Goal: Task Accomplishment & Management: Use online tool/utility

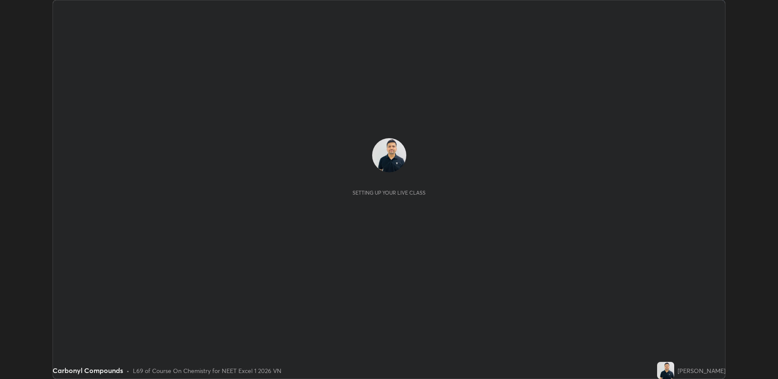
scroll to position [379, 778]
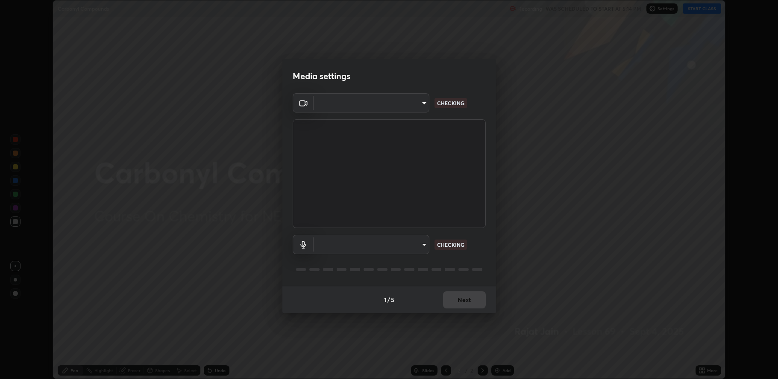
type input "fbf3bf66c54ebdc22d4a916e1eeea5187fc1625fd733ae2b86b360c30985395f"
type input "default"
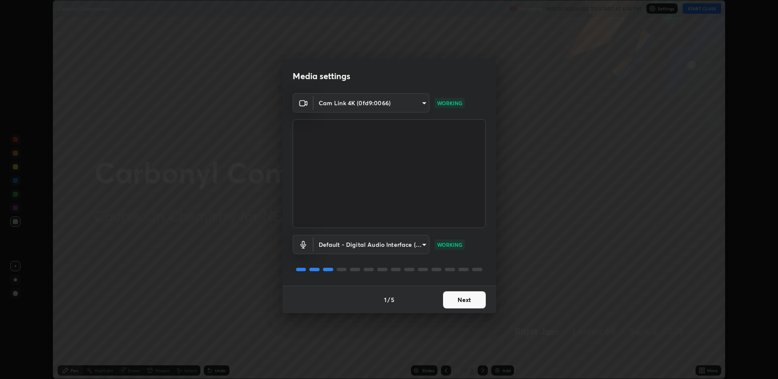
click at [462, 303] on button "Next" at bounding box center [464, 299] width 43 height 17
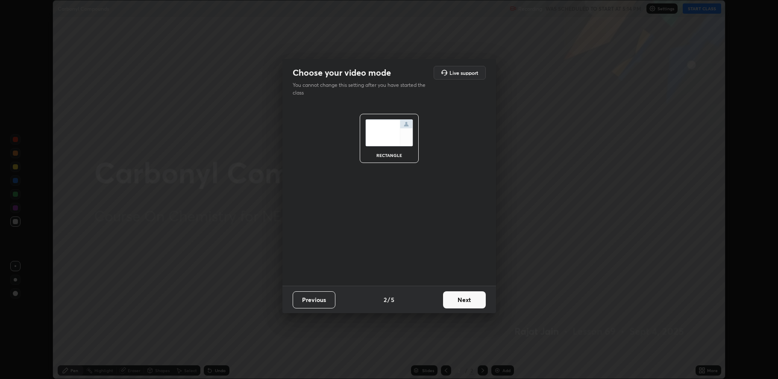
click at [471, 293] on button "Next" at bounding box center [464, 299] width 43 height 17
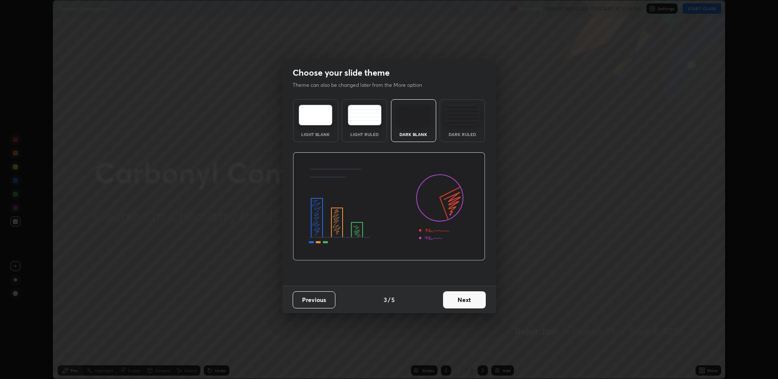
click at [482, 299] on button "Next" at bounding box center [464, 299] width 43 height 17
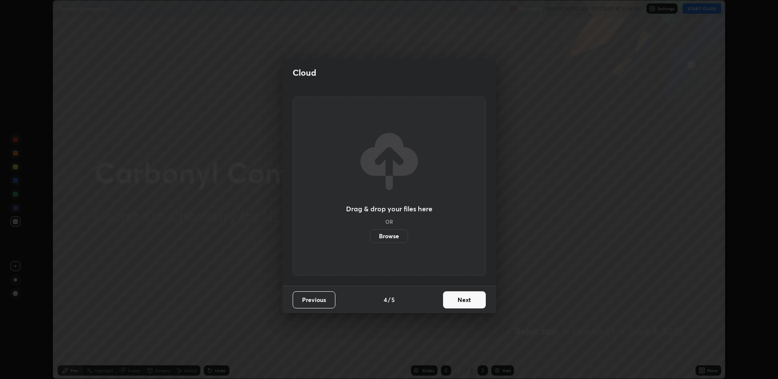
click at [483, 296] on button "Next" at bounding box center [464, 299] width 43 height 17
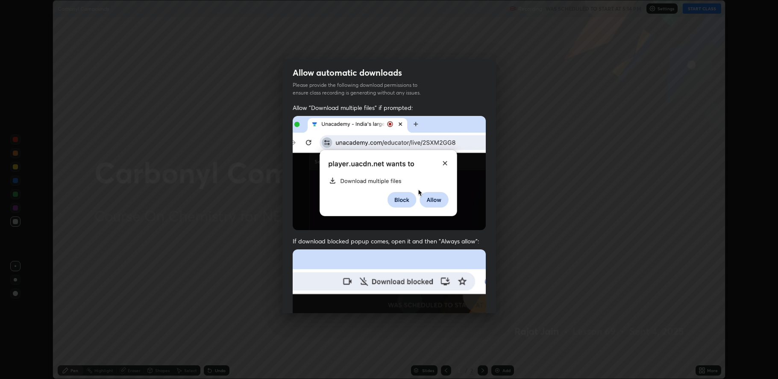
click at [468, 296] on img at bounding box center [389, 342] width 193 height 187
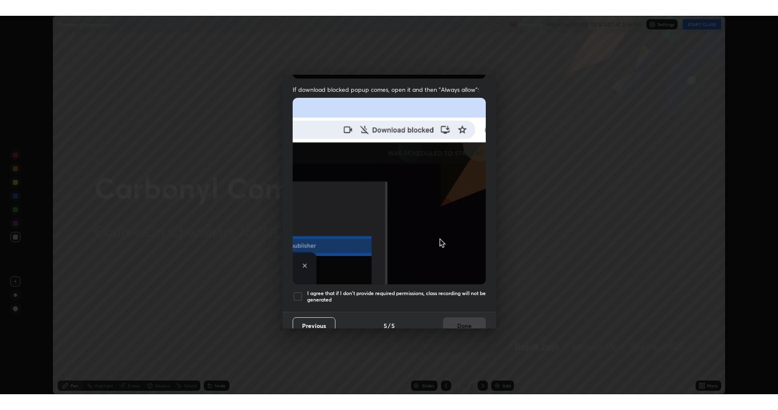
scroll to position [174, 0]
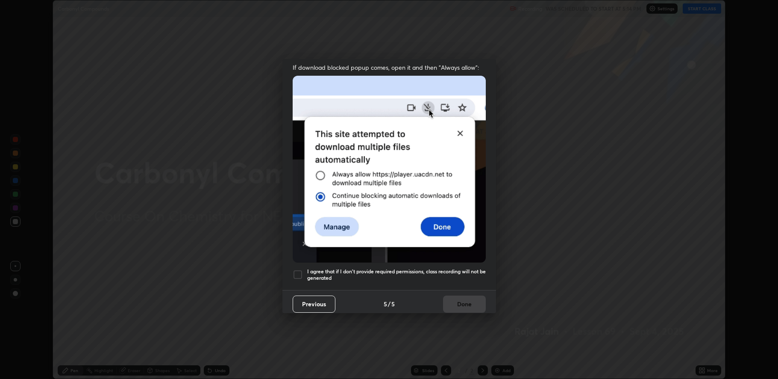
click at [297, 269] on div at bounding box center [298, 274] width 10 height 10
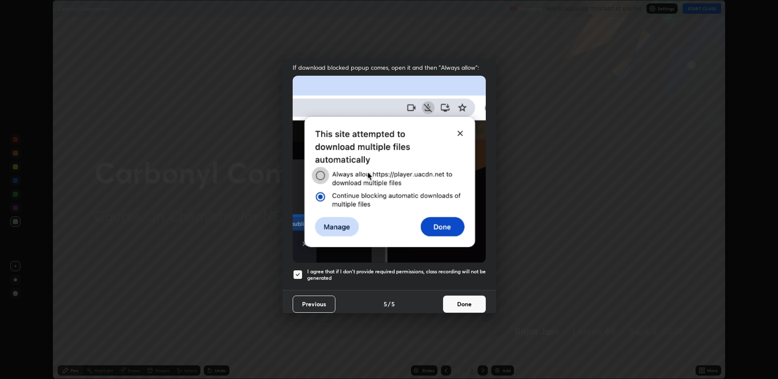
click at [451, 300] on button "Done" at bounding box center [464, 303] width 43 height 17
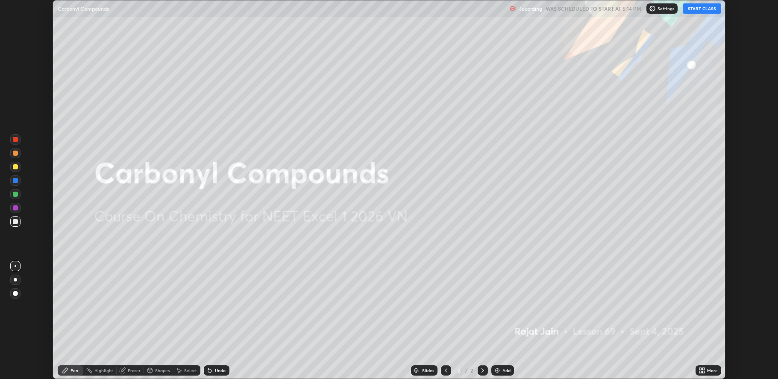
click at [704, 10] on button "START CLASS" at bounding box center [702, 8] width 38 height 10
click at [710, 371] on div "More" at bounding box center [712, 370] width 11 height 4
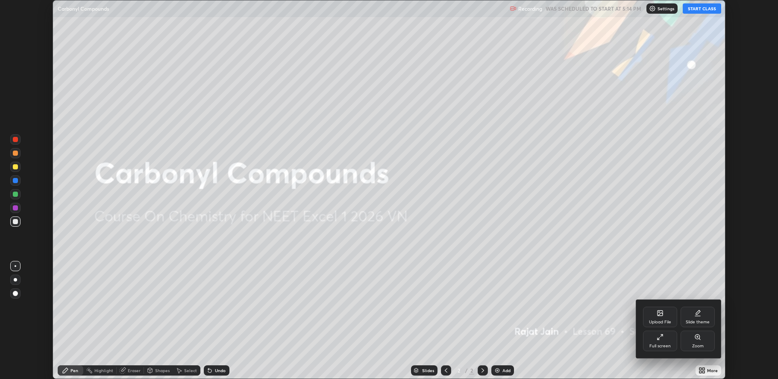
click at [660, 341] on div "Full screen" at bounding box center [660, 340] width 34 height 21
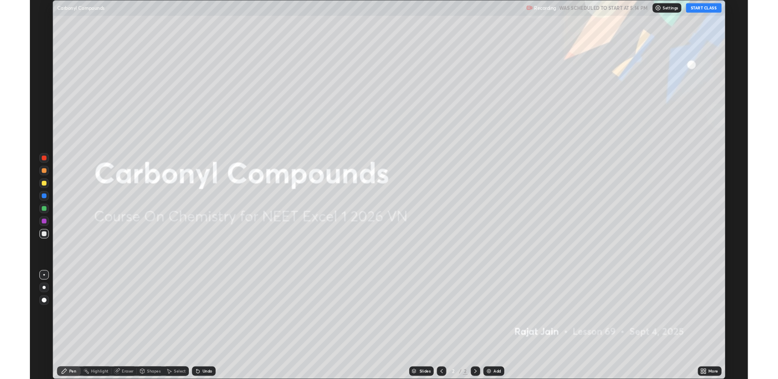
scroll to position [410, 778]
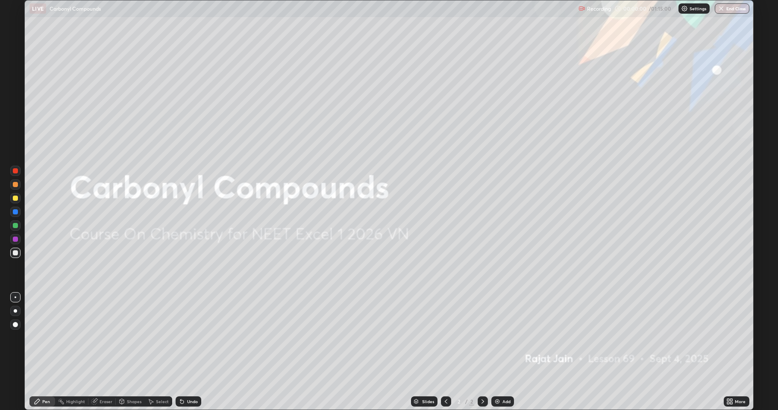
click at [503, 378] on div "Add" at bounding box center [507, 402] width 8 height 4
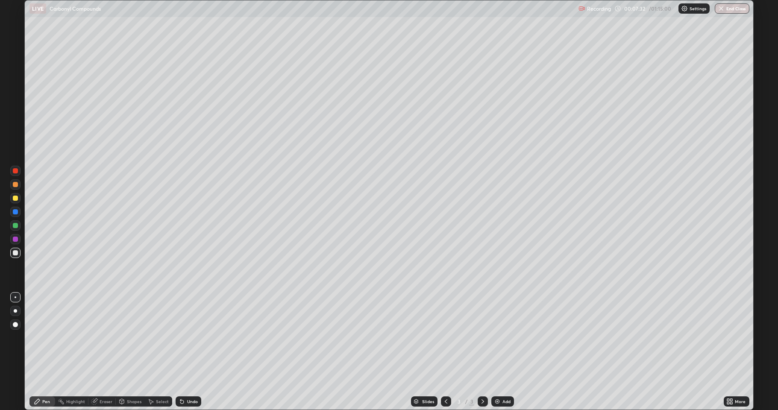
click at [98, 378] on div "Eraser" at bounding box center [101, 402] width 27 height 10
click at [12, 377] on div at bounding box center [15, 373] width 10 height 14
click at [41, 378] on div "Pen" at bounding box center [42, 402] width 26 height 10
click at [510, 378] on div "Add" at bounding box center [503, 402] width 23 height 10
click at [104, 378] on div "Eraser" at bounding box center [106, 402] width 13 height 4
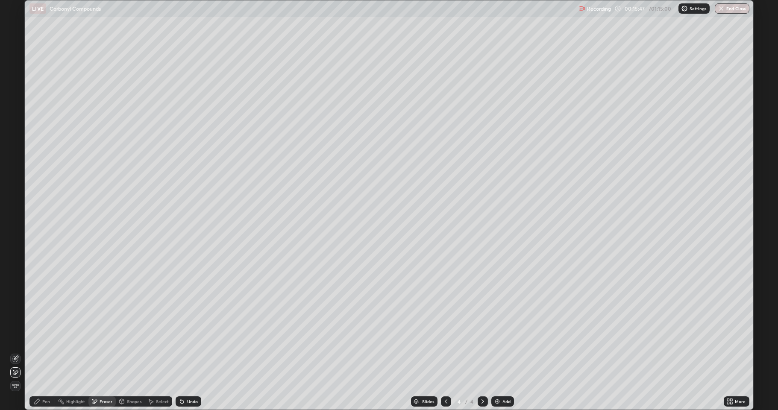
click at [40, 378] on icon at bounding box center [37, 401] width 7 height 7
click at [739, 378] on div "More" at bounding box center [737, 402] width 26 height 10
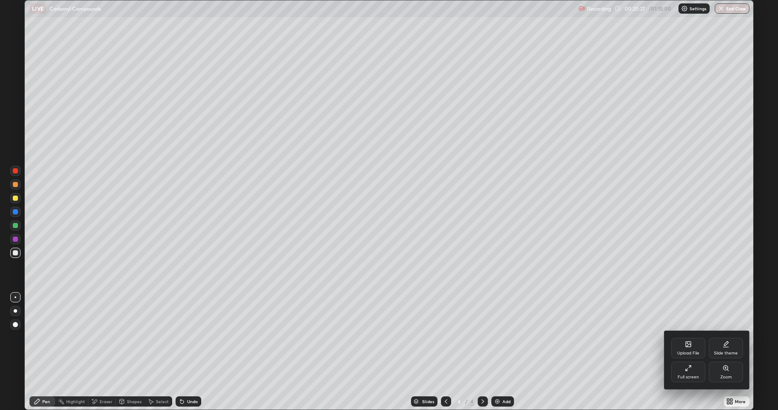
click at [692, 371] on div "Full screen" at bounding box center [688, 372] width 34 height 21
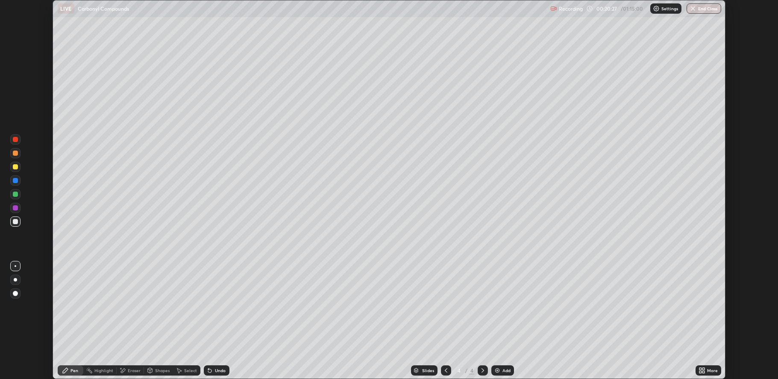
scroll to position [42364, 41964]
click at [503, 374] on div "Add" at bounding box center [503, 370] width 23 height 10
click at [131, 369] on div "Eraser" at bounding box center [134, 370] width 13 height 4
click at [72, 368] on div "Pen" at bounding box center [75, 370] width 8 height 4
click at [218, 368] on div "Undo" at bounding box center [220, 370] width 11 height 4
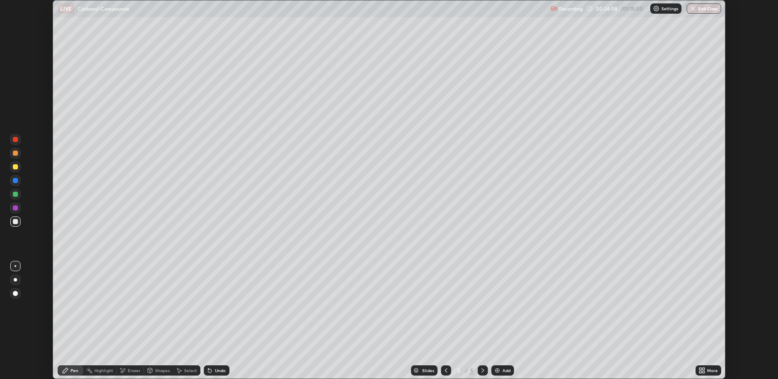
click at [221, 367] on div "Undo" at bounding box center [217, 370] width 26 height 10
click at [225, 366] on div "Undo" at bounding box center [217, 370] width 26 height 10
click at [217, 375] on div "Undo" at bounding box center [217, 370] width 26 height 10
click at [506, 374] on div "Add" at bounding box center [503, 370] width 23 height 10
click at [215, 375] on div "Undo" at bounding box center [217, 370] width 26 height 10
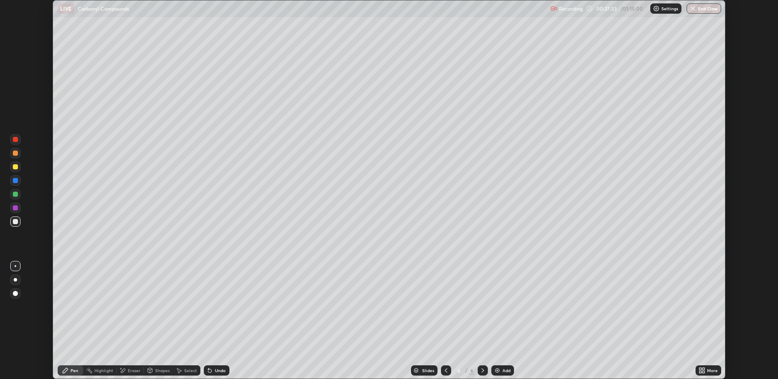
click at [133, 371] on div "Eraser" at bounding box center [134, 370] width 13 height 4
click at [67, 373] on icon at bounding box center [65, 370] width 7 height 7
click at [15, 207] on div at bounding box center [15, 207] width 5 height 5
click at [14, 221] on div at bounding box center [15, 221] width 5 height 5
click at [16, 208] on div at bounding box center [15, 207] width 5 height 5
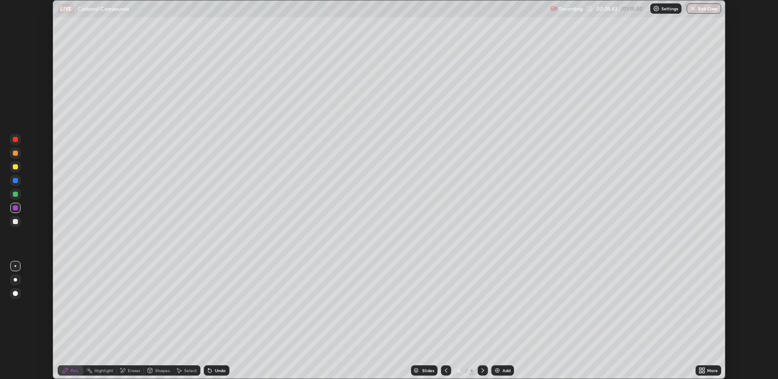
click at [18, 222] on div at bounding box center [15, 221] width 5 height 5
click at [504, 368] on div "Add" at bounding box center [507, 370] width 8 height 4
click at [209, 371] on icon at bounding box center [209, 370] width 3 height 3
click at [212, 371] on icon at bounding box center [209, 370] width 7 height 7
click at [503, 371] on div "Add" at bounding box center [507, 370] width 8 height 4
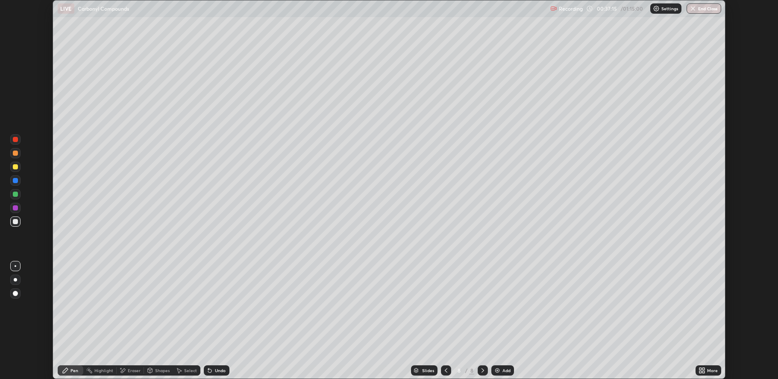
click at [9, 175] on div at bounding box center [16, 181] width 14 height 14
click at [215, 371] on div "Undo" at bounding box center [220, 370] width 11 height 4
click at [219, 372] on div "Undo" at bounding box center [220, 370] width 11 height 4
click at [14, 222] on div at bounding box center [15, 221] width 5 height 5
click at [15, 209] on div at bounding box center [15, 207] width 5 height 5
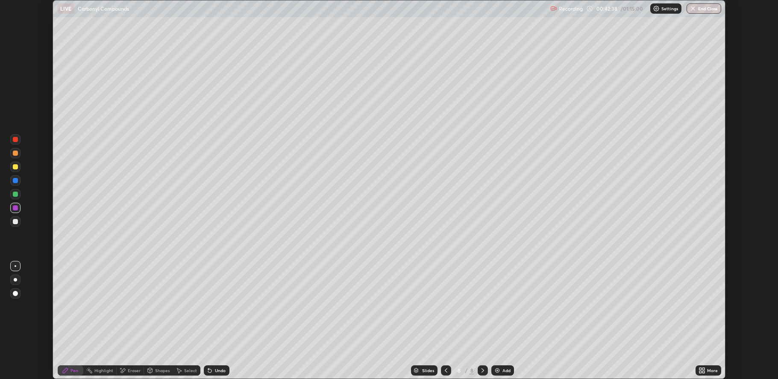
click at [16, 222] on div at bounding box center [15, 221] width 5 height 5
click at [11, 222] on div at bounding box center [15, 221] width 10 height 10
click at [217, 372] on div "Undo" at bounding box center [220, 370] width 11 height 4
click at [211, 372] on icon at bounding box center [209, 370] width 7 height 7
click at [501, 373] on div "Add" at bounding box center [503, 370] width 23 height 10
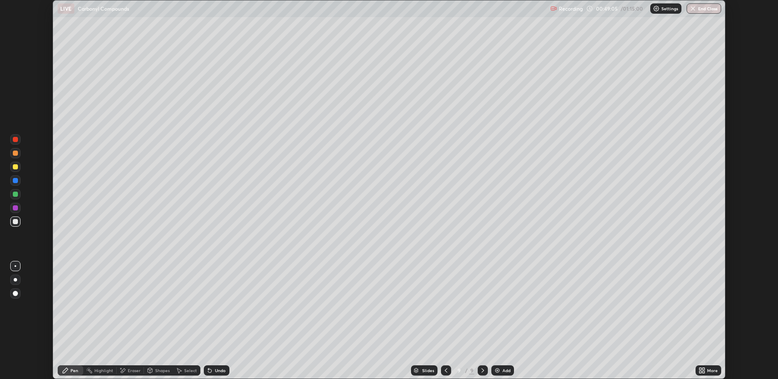
click at [213, 373] on div "Undo" at bounding box center [217, 370] width 26 height 10
click at [215, 373] on div "Undo" at bounding box center [217, 370] width 26 height 10
click at [216, 368] on div "Undo" at bounding box center [220, 370] width 11 height 4
click at [133, 369] on div "Eraser" at bounding box center [134, 370] width 13 height 4
click at [62, 371] on icon at bounding box center [65, 370] width 7 height 7
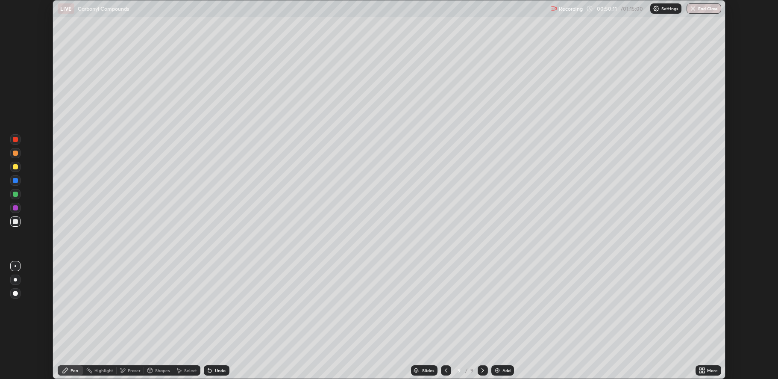
click at [216, 369] on div "Undo" at bounding box center [220, 370] width 11 height 4
click at [511, 370] on div "Add" at bounding box center [503, 370] width 23 height 10
click at [216, 370] on div "Undo" at bounding box center [220, 370] width 11 height 4
click at [216, 368] on div "Undo" at bounding box center [220, 370] width 11 height 4
click at [215, 367] on div "Undo" at bounding box center [217, 370] width 26 height 10
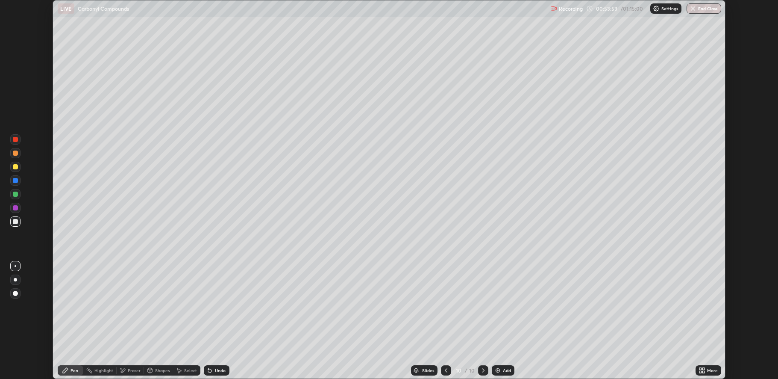
click at [215, 366] on div "Undo" at bounding box center [217, 370] width 26 height 10
click at [214, 365] on div "Undo" at bounding box center [217, 370] width 26 height 10
click at [208, 368] on icon at bounding box center [208, 368] width 1 height 1
click at [216, 366] on div "Undo" at bounding box center [217, 370] width 26 height 10
click at [128, 368] on div "Eraser" at bounding box center [134, 370] width 13 height 4
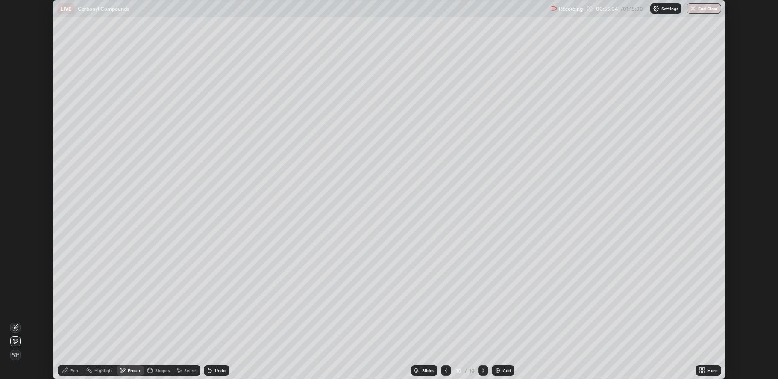
click at [73, 366] on div "Pen" at bounding box center [71, 370] width 26 height 10
click at [126, 365] on div "Eraser" at bounding box center [130, 370] width 27 height 10
click at [76, 367] on div "Pen" at bounding box center [71, 370] width 26 height 10
click at [504, 369] on div "Add" at bounding box center [507, 370] width 8 height 4
click at [130, 369] on div "Eraser" at bounding box center [134, 370] width 13 height 4
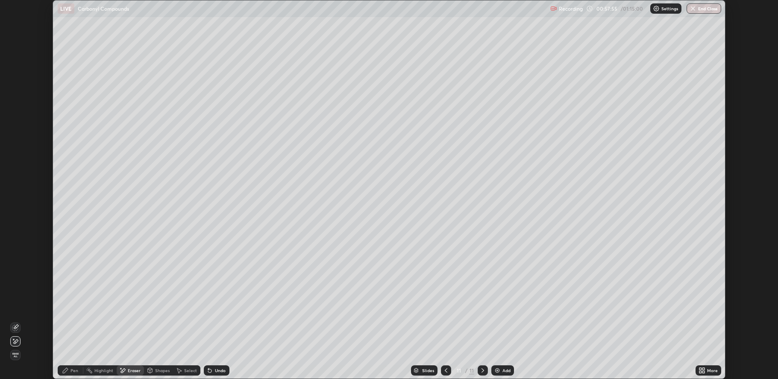
click at [67, 372] on icon at bounding box center [65, 370] width 7 height 7
click at [445, 370] on icon at bounding box center [446, 370] width 7 height 7
click at [449, 366] on div at bounding box center [446, 370] width 10 height 10
click at [483, 368] on icon at bounding box center [483, 370] width 7 height 7
click at [486, 367] on div at bounding box center [483, 370] width 10 height 10
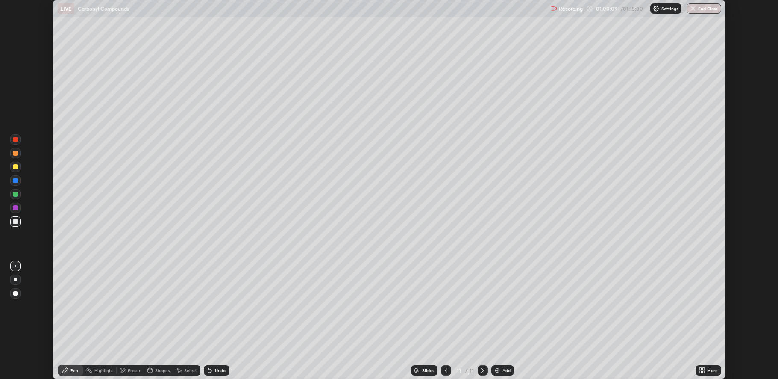
click at [130, 371] on div "Eraser" at bounding box center [134, 370] width 13 height 4
click at [71, 371] on div "Pen" at bounding box center [75, 370] width 8 height 4
click at [503, 371] on div "Add" at bounding box center [507, 370] width 8 height 4
click at [446, 365] on div at bounding box center [446, 370] width 10 height 10
click at [451, 371] on div at bounding box center [446, 370] width 10 height 10
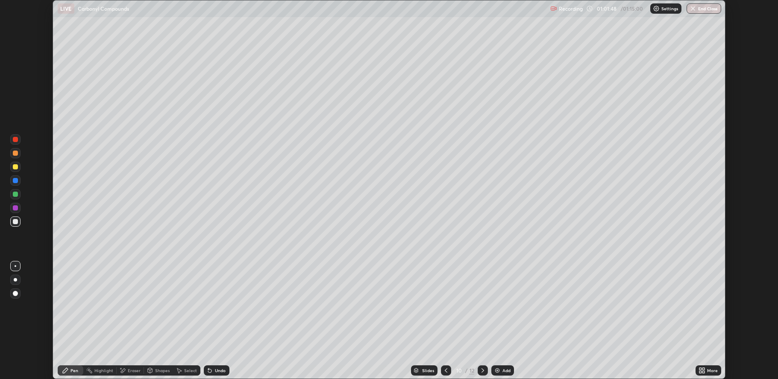
click at [450, 372] on div at bounding box center [446, 370] width 10 height 10
click at [449, 373] on div at bounding box center [446, 370] width 10 height 10
click at [482, 370] on icon at bounding box center [483, 370] width 7 height 7
click at [483, 369] on icon at bounding box center [483, 370] width 7 height 7
click at [482, 371] on icon at bounding box center [483, 370] width 7 height 7
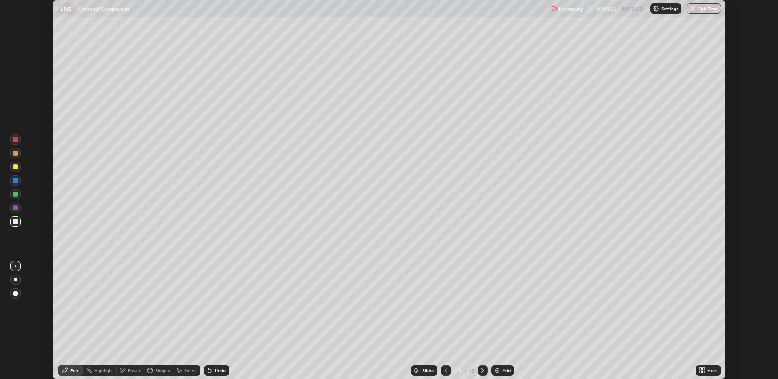
click at [483, 372] on icon at bounding box center [483, 370] width 7 height 7
click at [133, 365] on div "Eraser" at bounding box center [130, 370] width 27 height 10
click at [74, 370] on div "Pen" at bounding box center [75, 370] width 8 height 4
click at [705, 9] on button "End Class" at bounding box center [705, 8] width 34 height 10
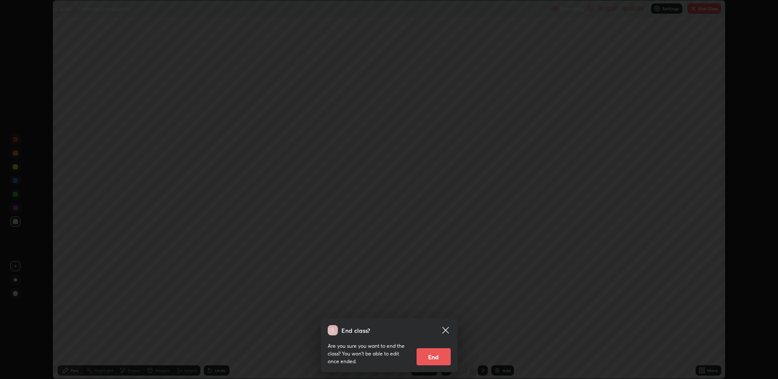
click at [433, 355] on button "End" at bounding box center [434, 356] width 34 height 17
